Goal: Transaction & Acquisition: Purchase product/service

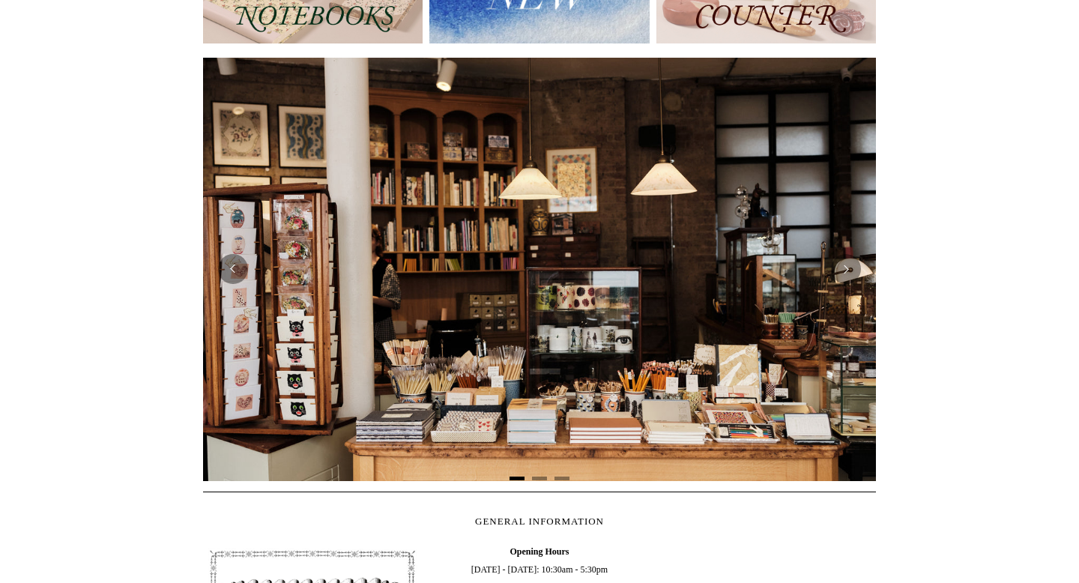
scroll to position [239, 0]
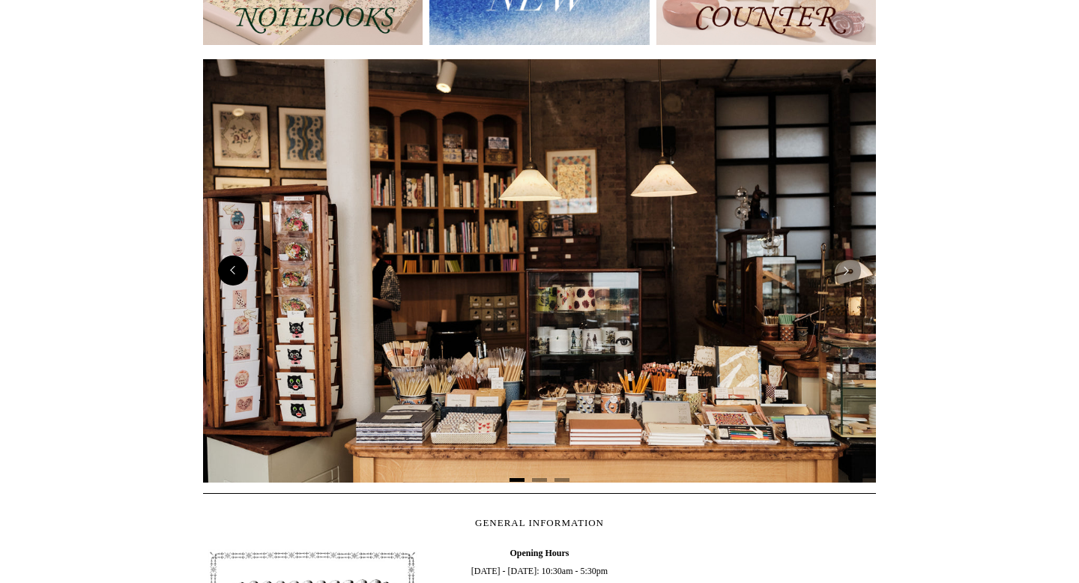
click at [234, 279] on button "Previous" at bounding box center [233, 270] width 30 height 30
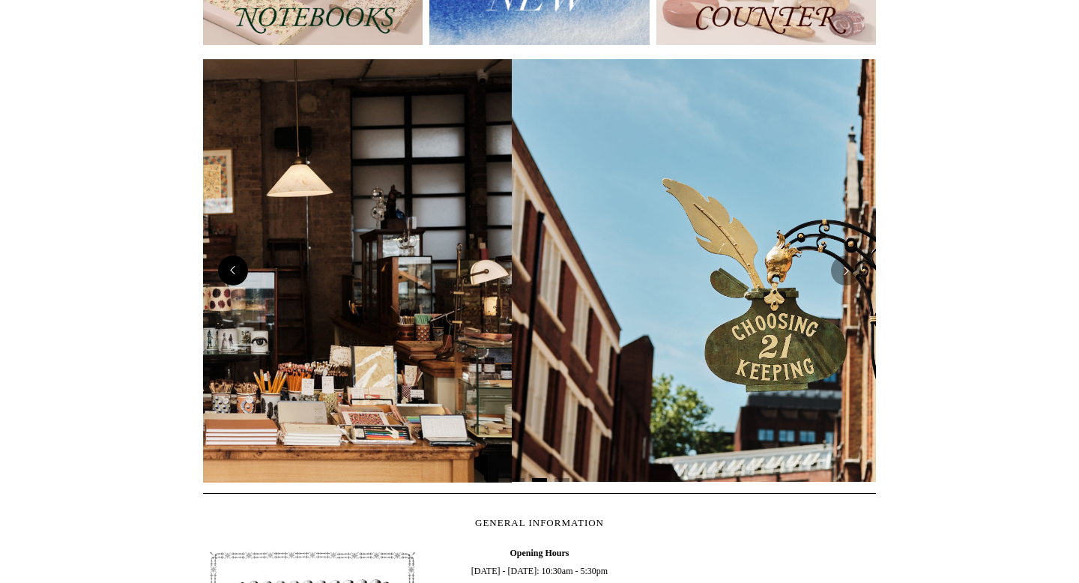
scroll to position [0, 1356]
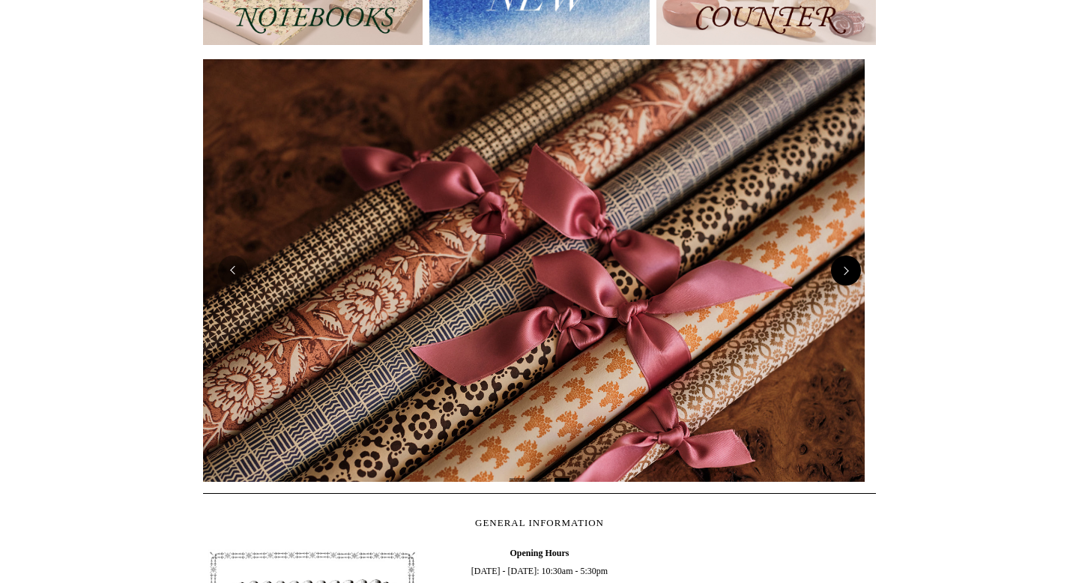
click at [846, 263] on button "Next" at bounding box center [846, 270] width 30 height 30
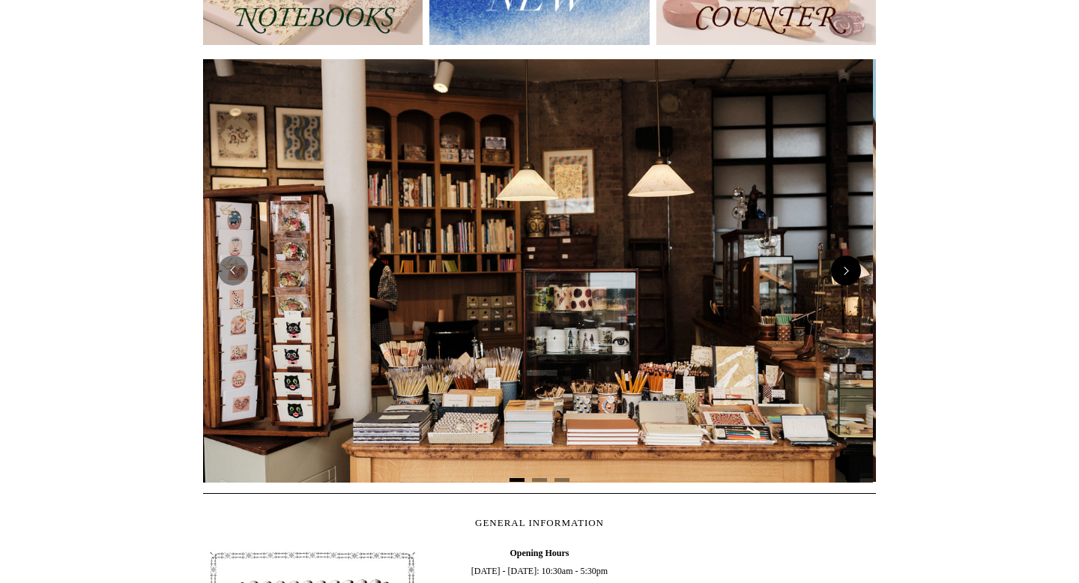
click at [846, 263] on button "Next" at bounding box center [846, 270] width 30 height 30
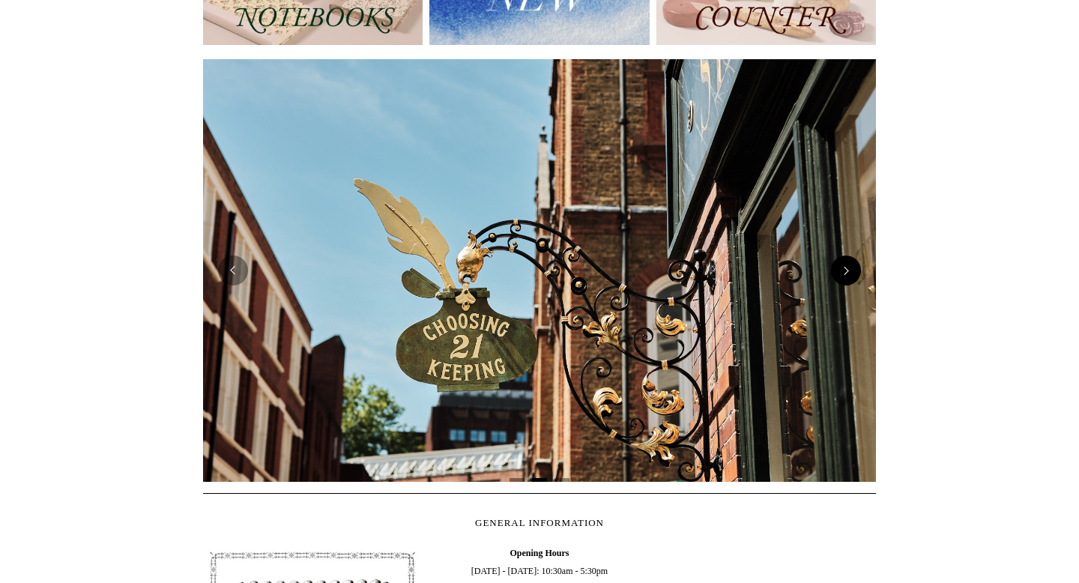
click at [846, 263] on button "Next" at bounding box center [846, 270] width 30 height 30
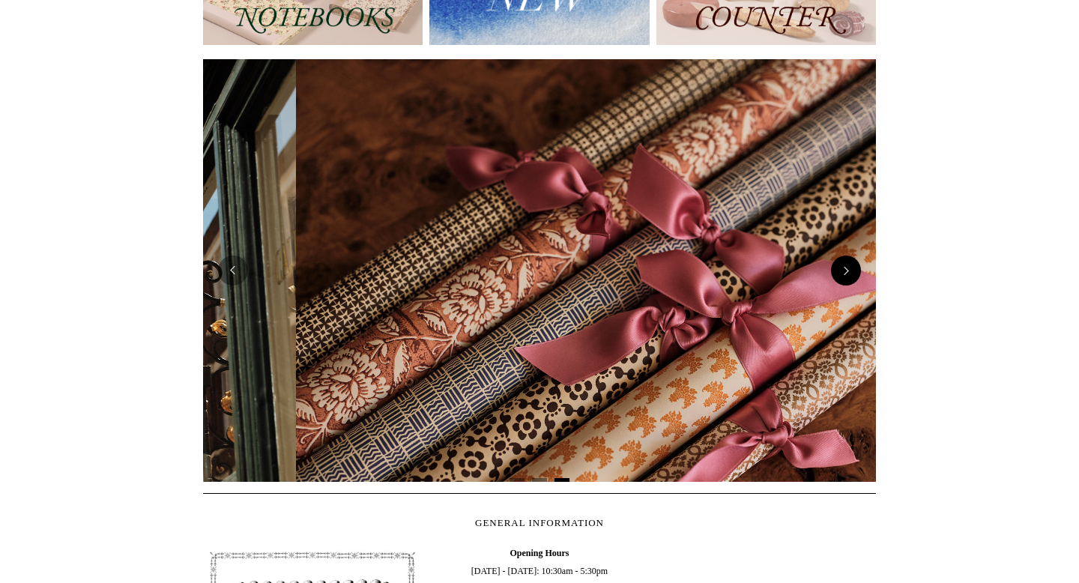
scroll to position [0, 1345]
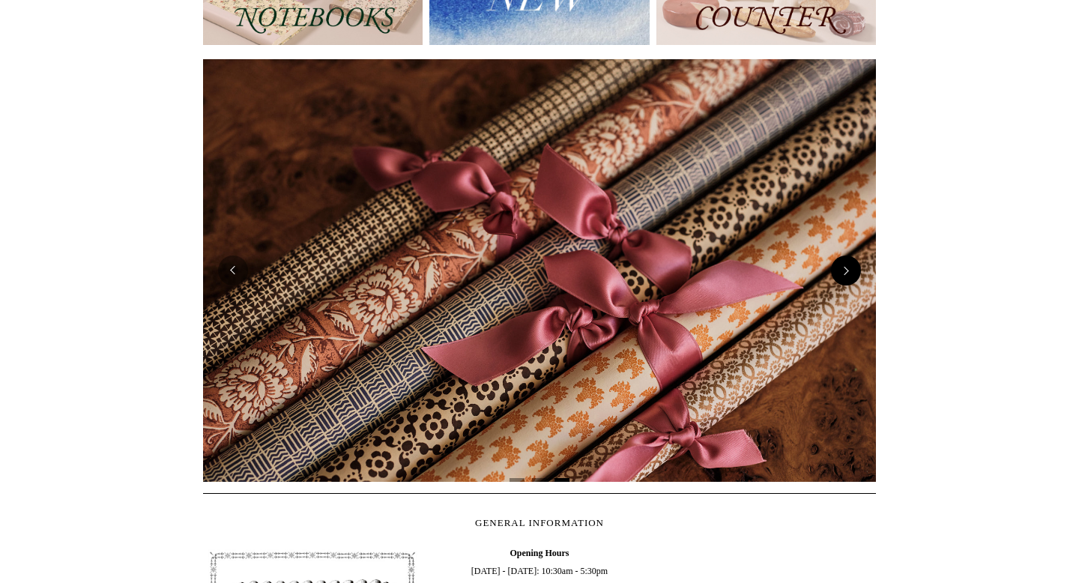
click at [846, 263] on button "Next" at bounding box center [846, 270] width 30 height 30
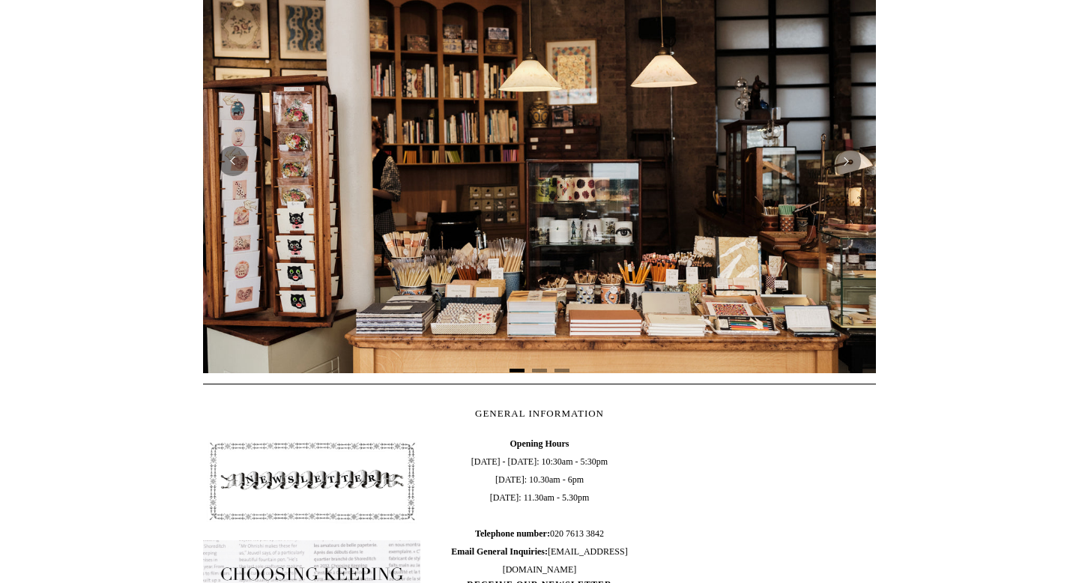
scroll to position [0, 0]
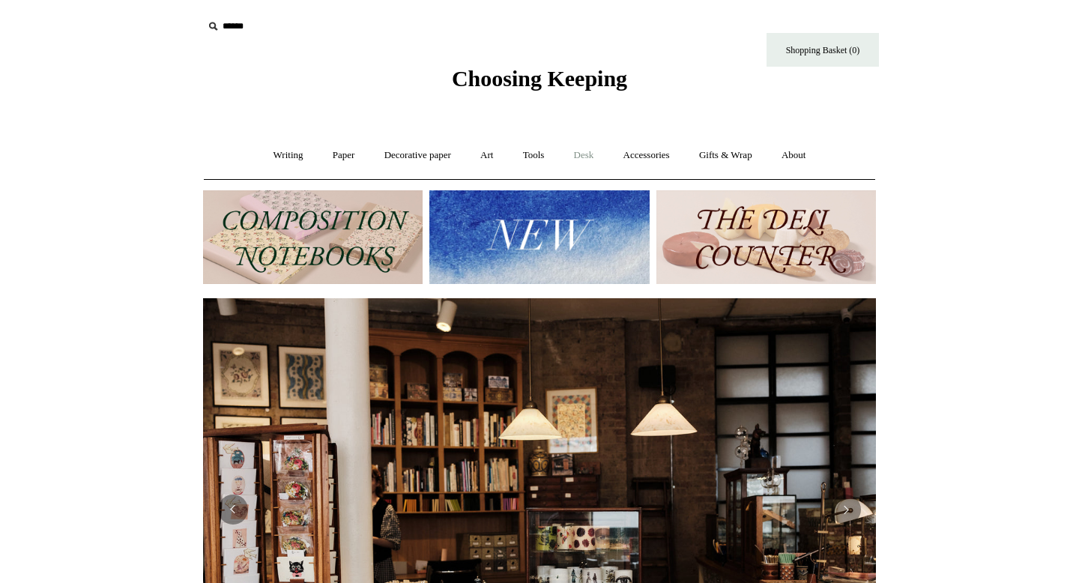
click at [581, 159] on link "Desk +" at bounding box center [583, 156] width 47 height 40
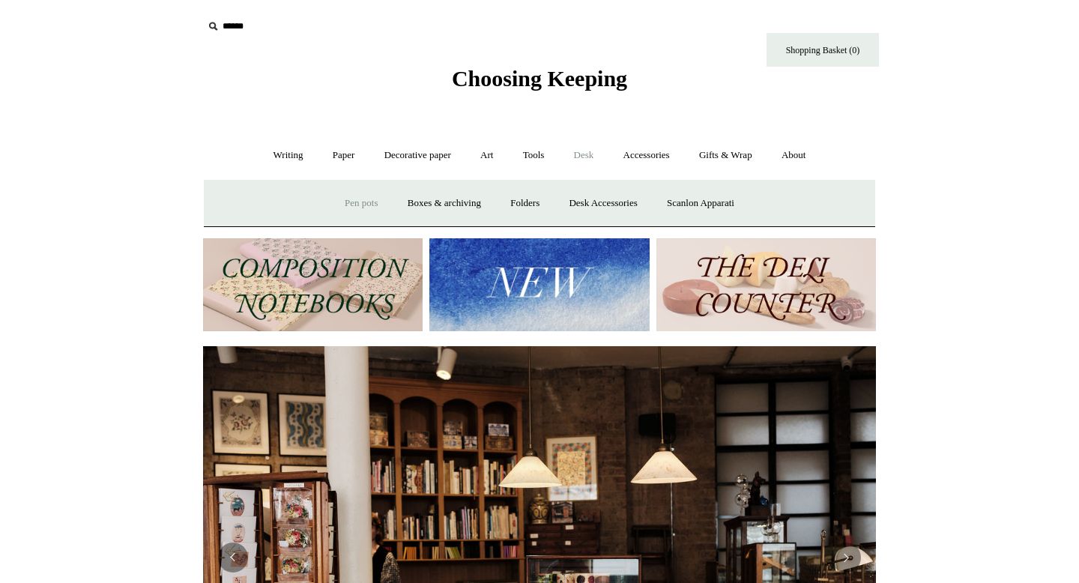
click at [352, 205] on link "Pen pots" at bounding box center [361, 203] width 60 height 40
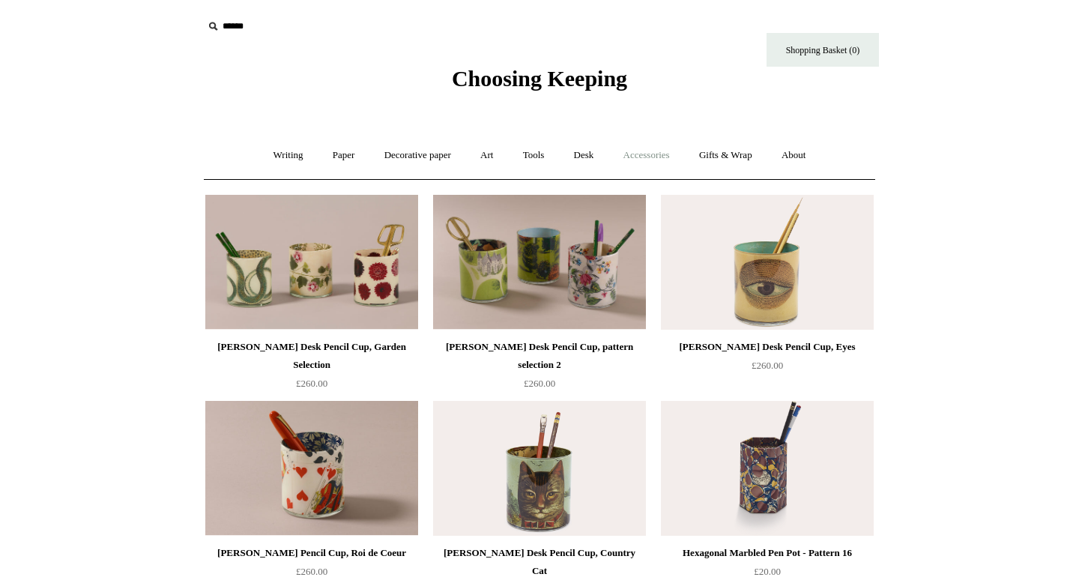
click at [678, 162] on link "Accessories +" at bounding box center [646, 156] width 73 height 40
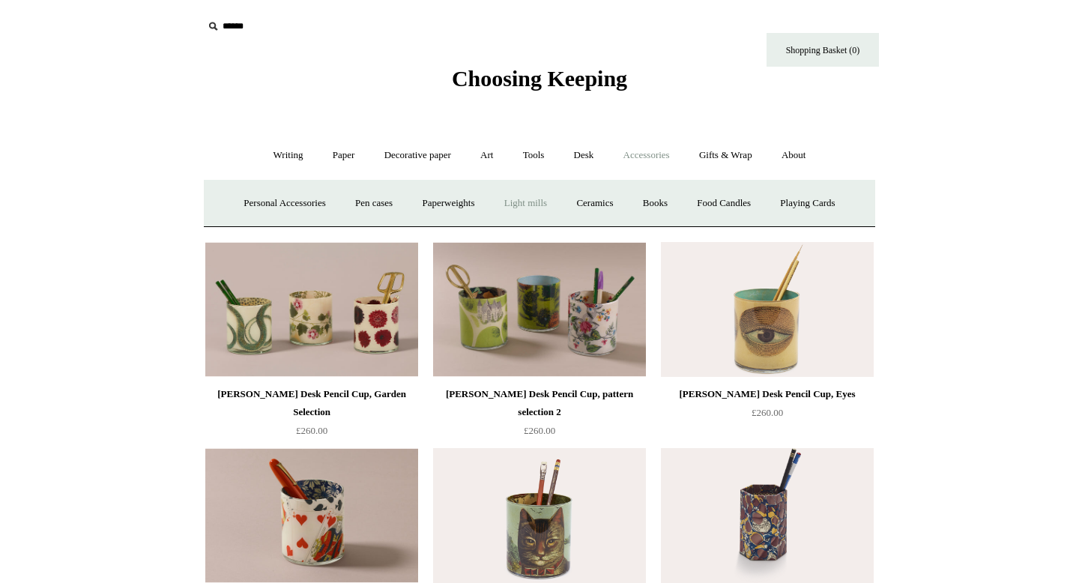
click at [530, 200] on link "Light mills" at bounding box center [526, 203] width 70 height 40
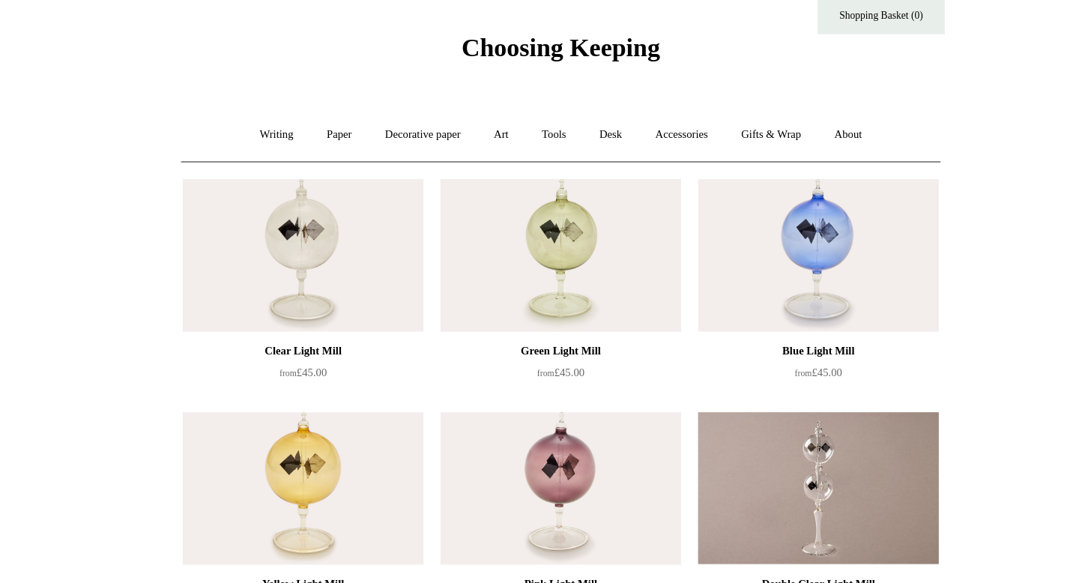
scroll to position [64, 0]
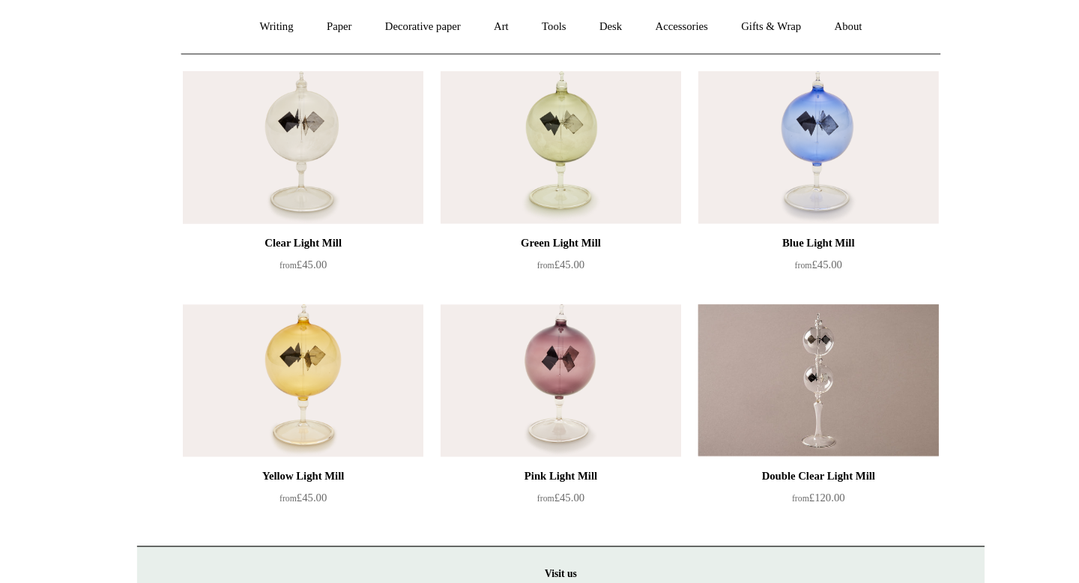
click at [339, 181] on img at bounding box center [311, 197] width 213 height 135
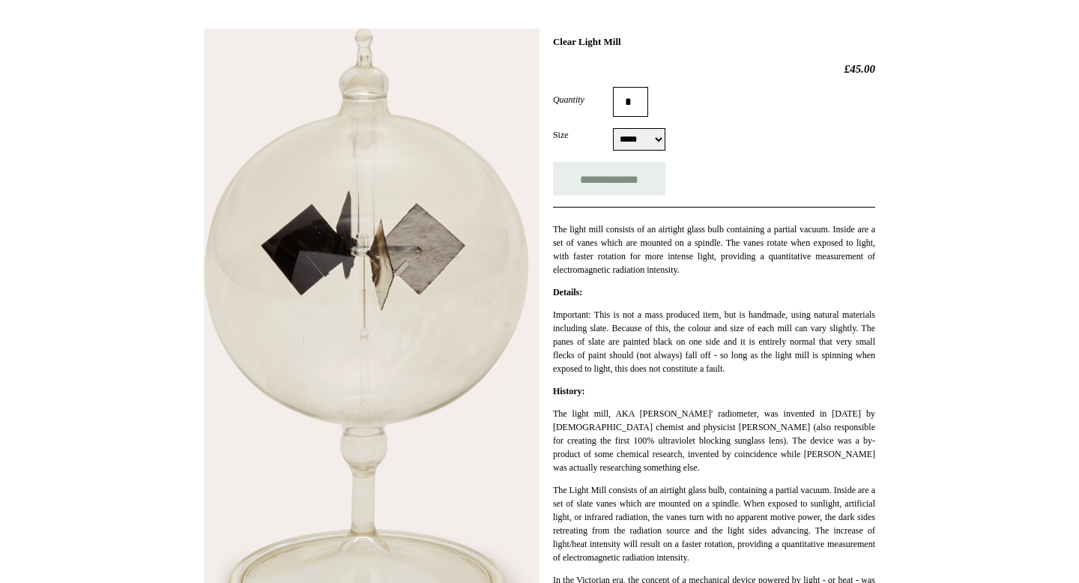
scroll to position [200, 0]
click at [652, 141] on select "***** *****" at bounding box center [639, 141] width 52 height 22
click at [644, 140] on select "***** *****" at bounding box center [639, 141] width 52 height 22
select select "*****"
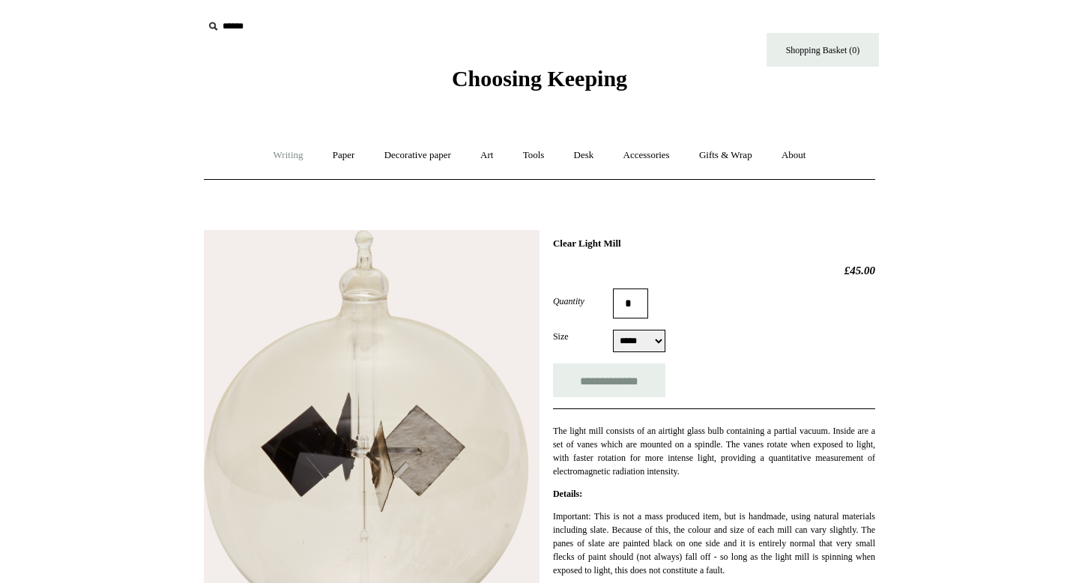
click at [275, 155] on link "Writing +" at bounding box center [288, 156] width 57 height 40
